Goal: Check status: Check status

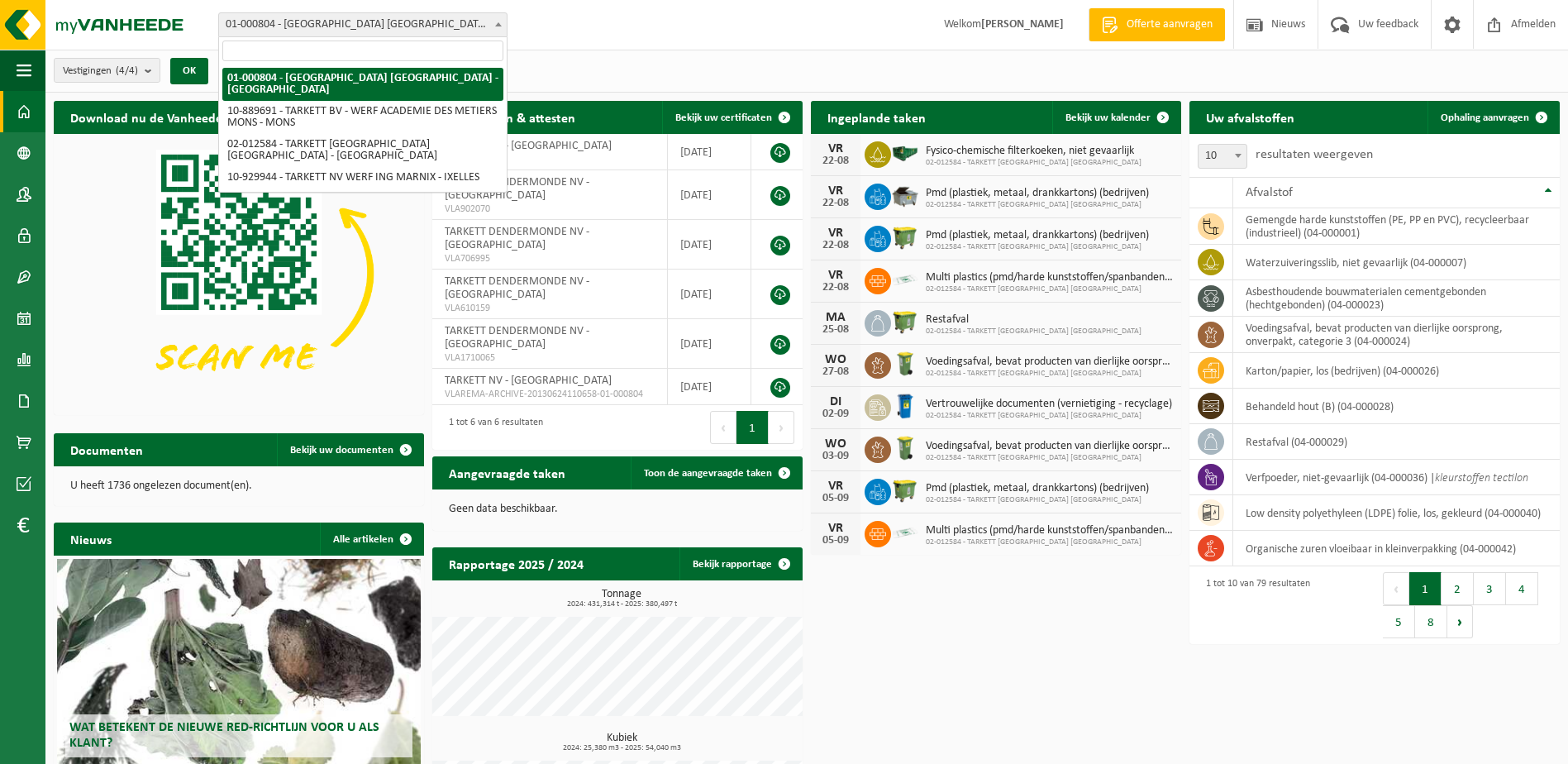
click at [352, 26] on span "01-000804 - [GEOGRAPHIC_DATA] [GEOGRAPHIC_DATA] - [GEOGRAPHIC_DATA]" at bounding box center [362, 24] width 288 height 23
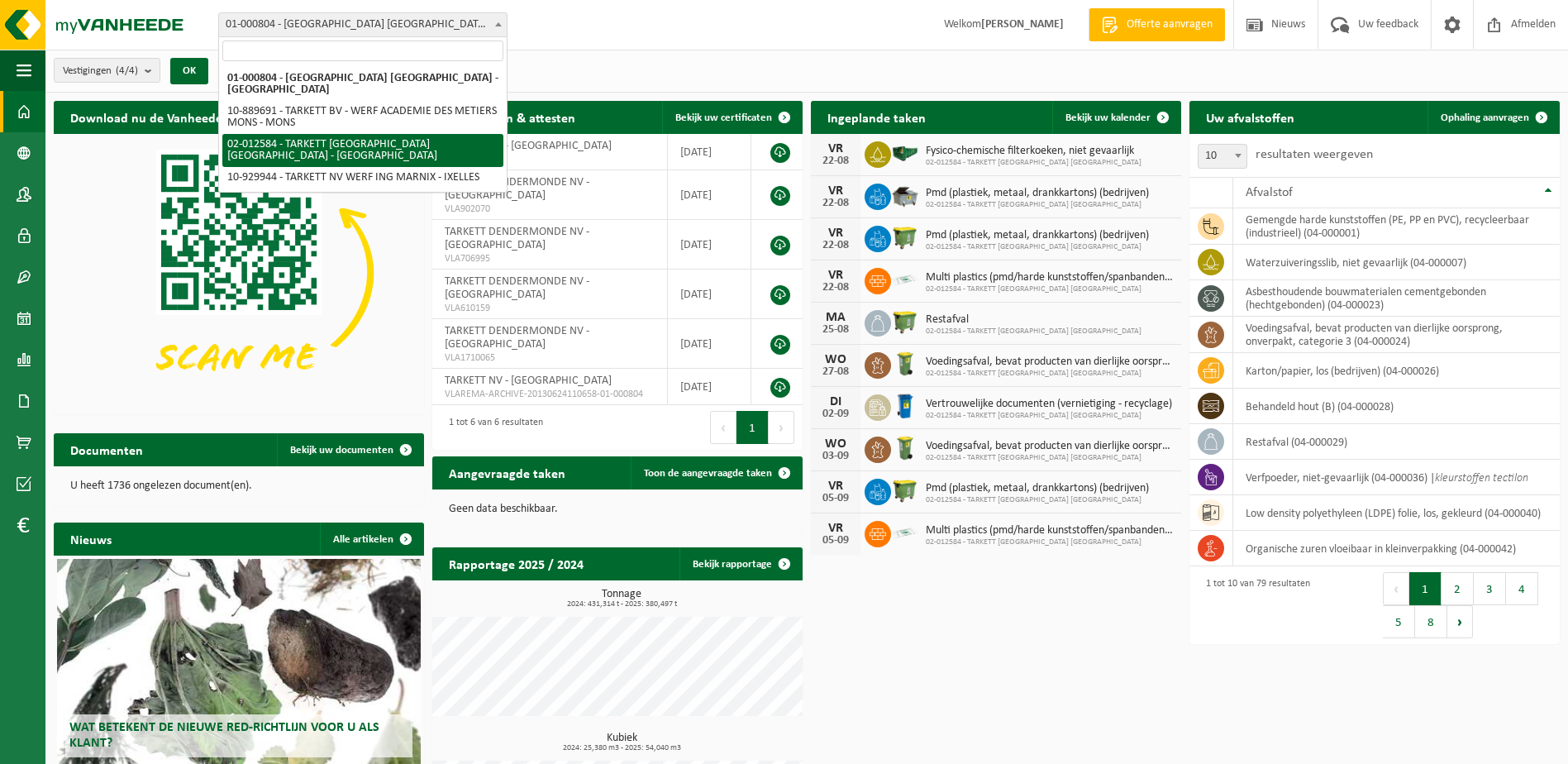
select select "2436"
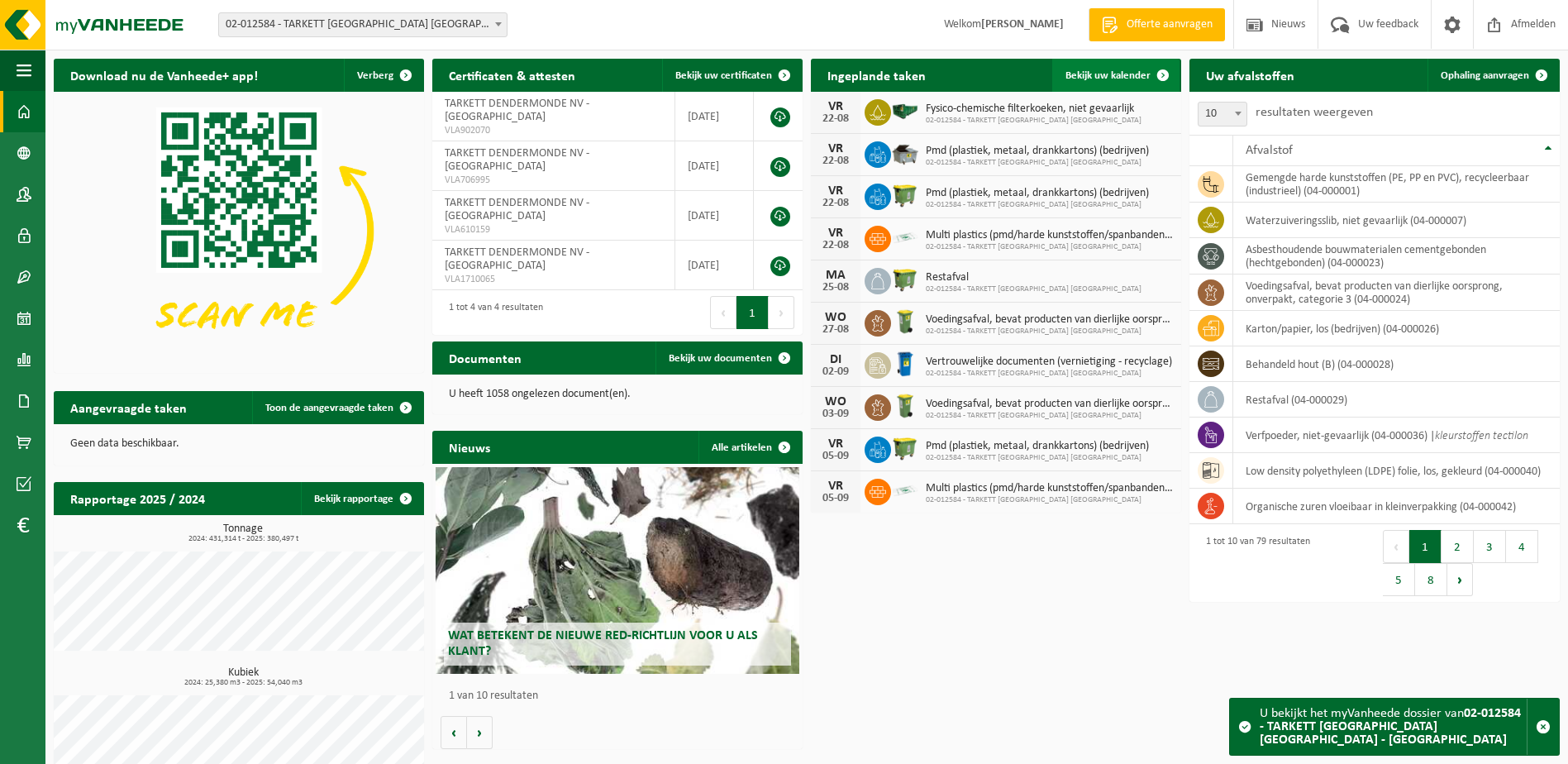
click at [1124, 73] on span "Bekijk uw kalender" at bounding box center [1108, 75] width 85 height 11
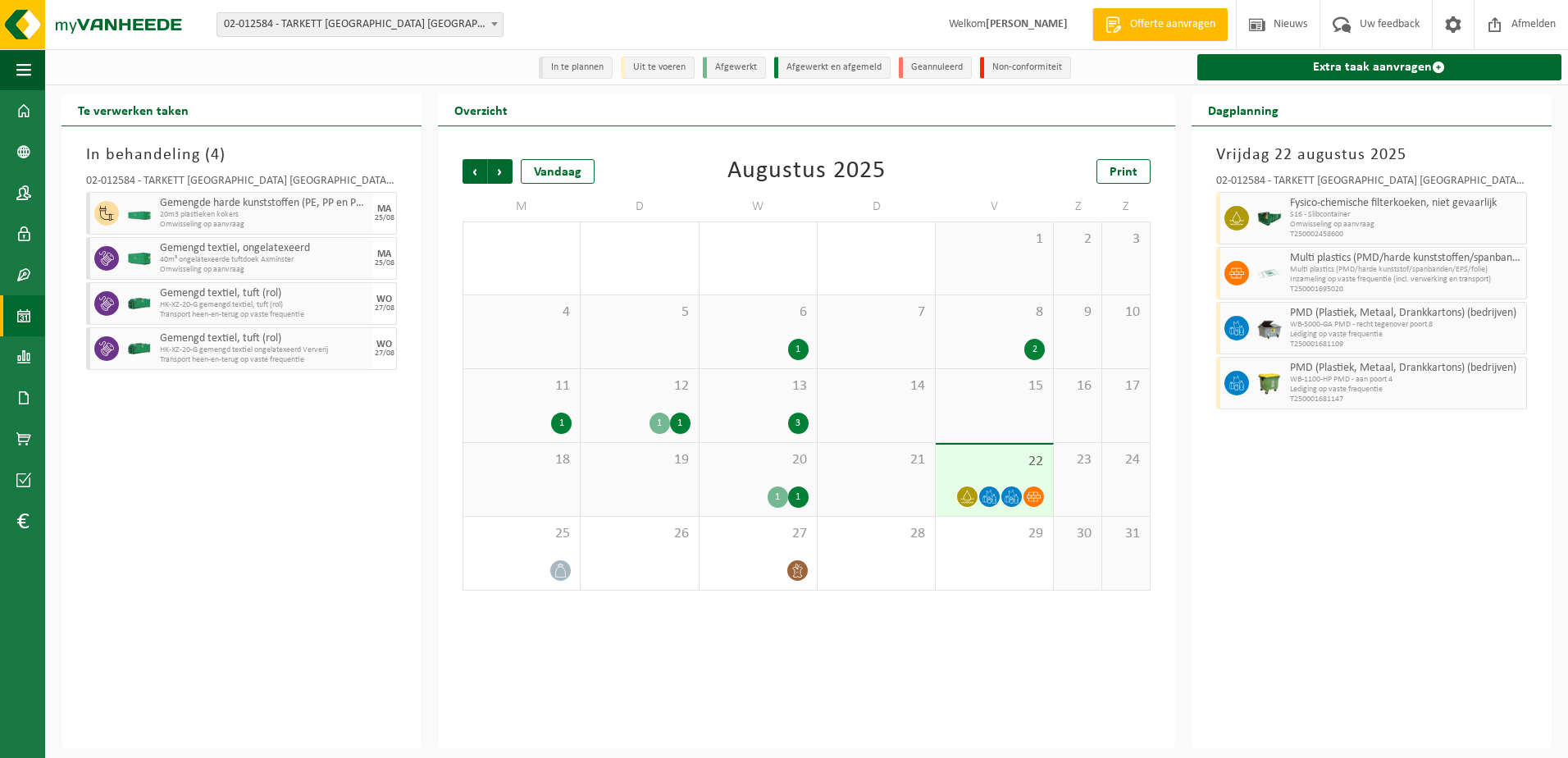
click at [962, 467] on span "22" at bounding box center [994, 461] width 101 height 18
click at [512, 562] on div at bounding box center [521, 570] width 100 height 23
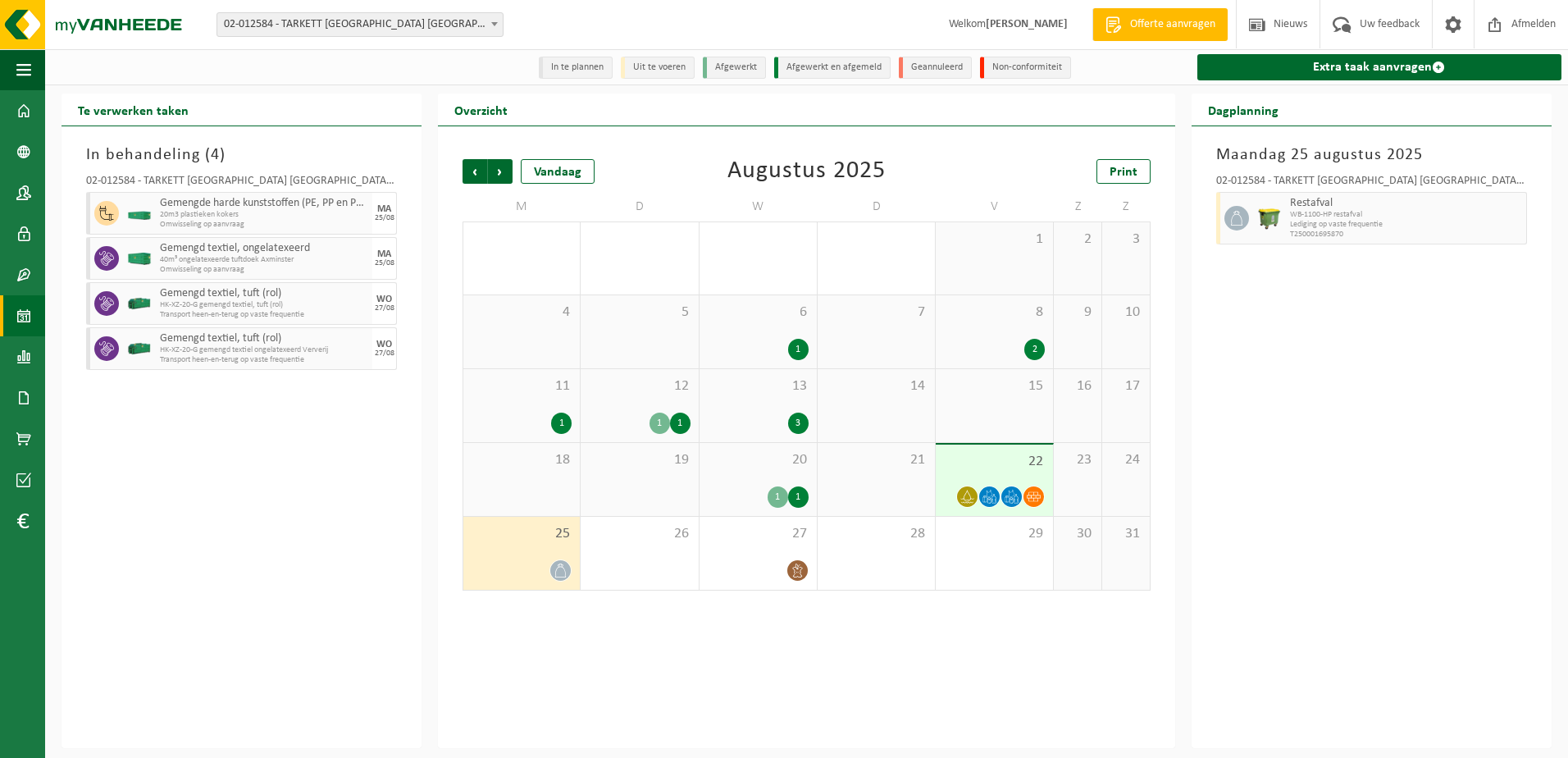
click at [985, 463] on span "22" at bounding box center [994, 461] width 101 height 18
